Goal: Task Accomplishment & Management: Use online tool/utility

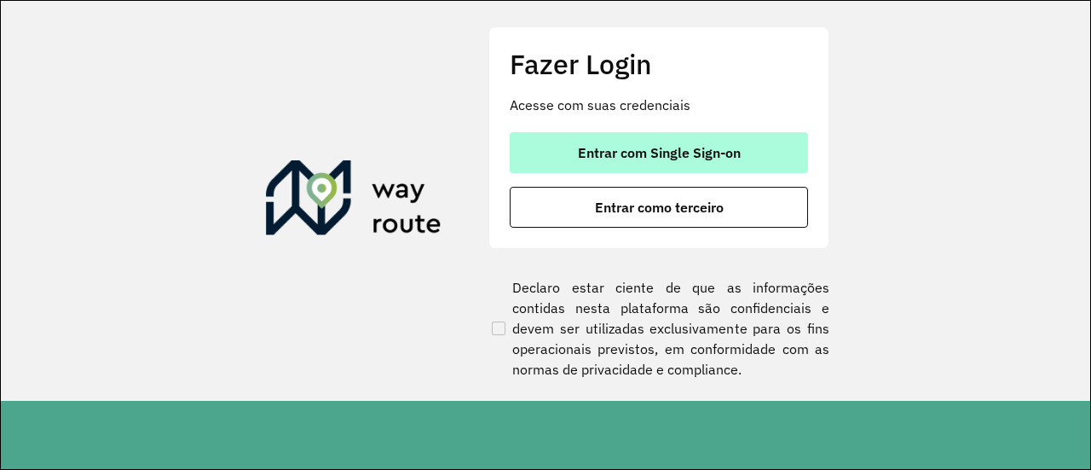
click at [585, 146] on span "Entrar com Single Sign-on" at bounding box center [659, 153] width 163 height 14
